Goal: Check status

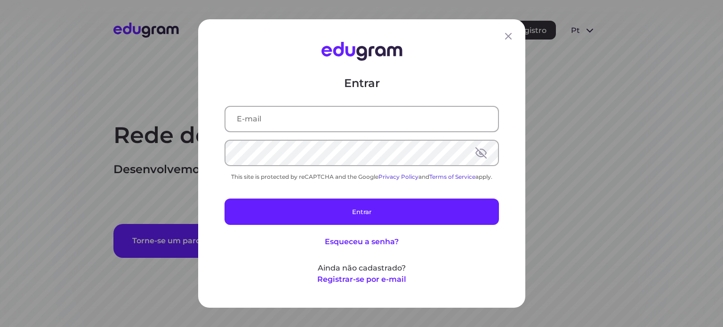
type input "[EMAIL_ADDRESS][DOMAIN_NAME]"
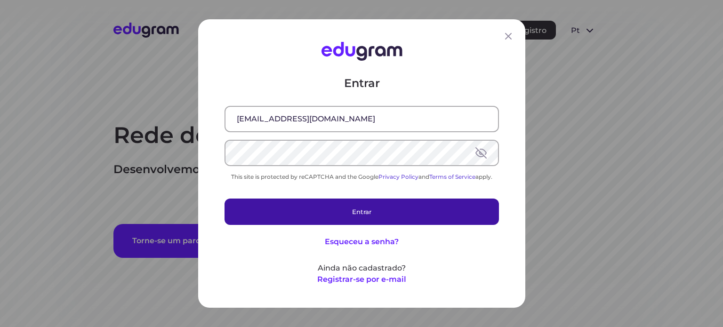
click at [342, 215] on button "Entrar" at bounding box center [361, 212] width 274 height 26
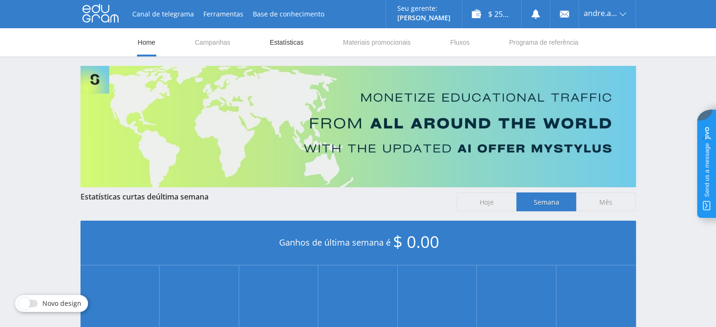
click at [287, 43] on link "Estatísticas" at bounding box center [287, 42] width 36 height 28
